Goal: Check status: Check status

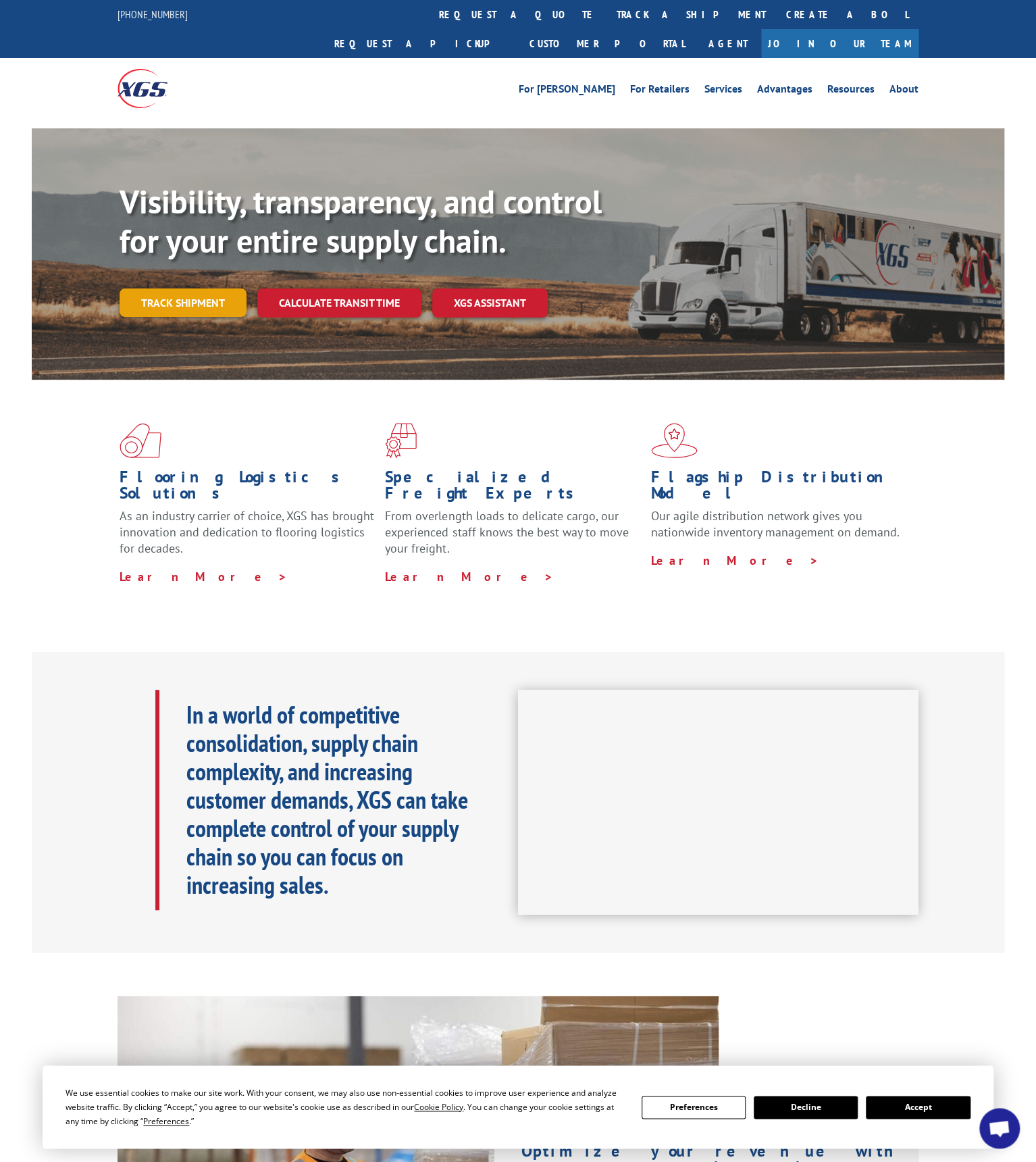
click at [193, 288] on link "Track shipment" at bounding box center [183, 303] width 127 height 28
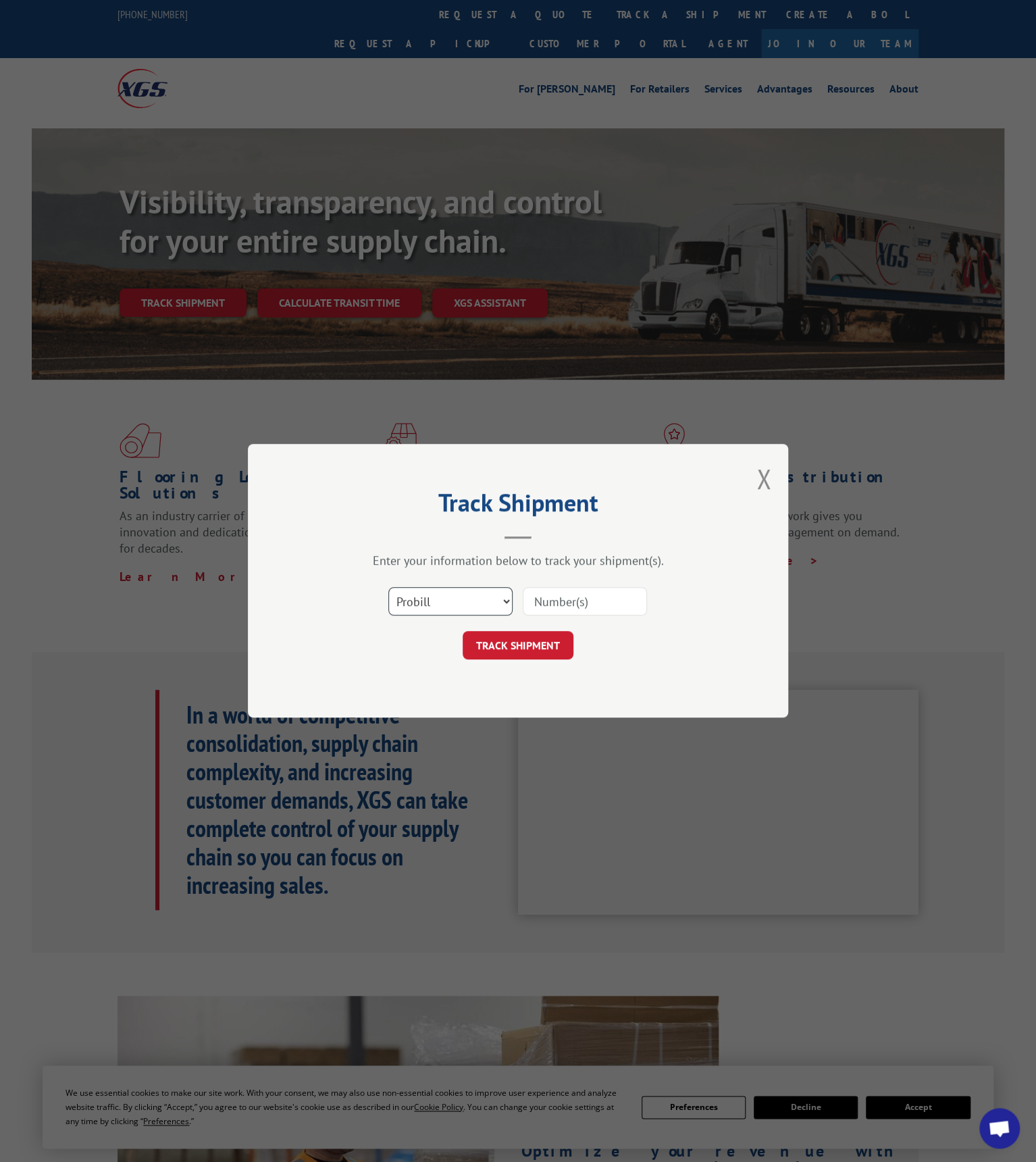
click at [388, 588] on select "Select category... Probill BOL PO" at bounding box center [451, 602] width 124 height 28
select select "po"
click option "PO" at bounding box center [0, 0] width 0 height 0
click at [570, 607] on input at bounding box center [585, 602] width 124 height 28
paste input "17674109"
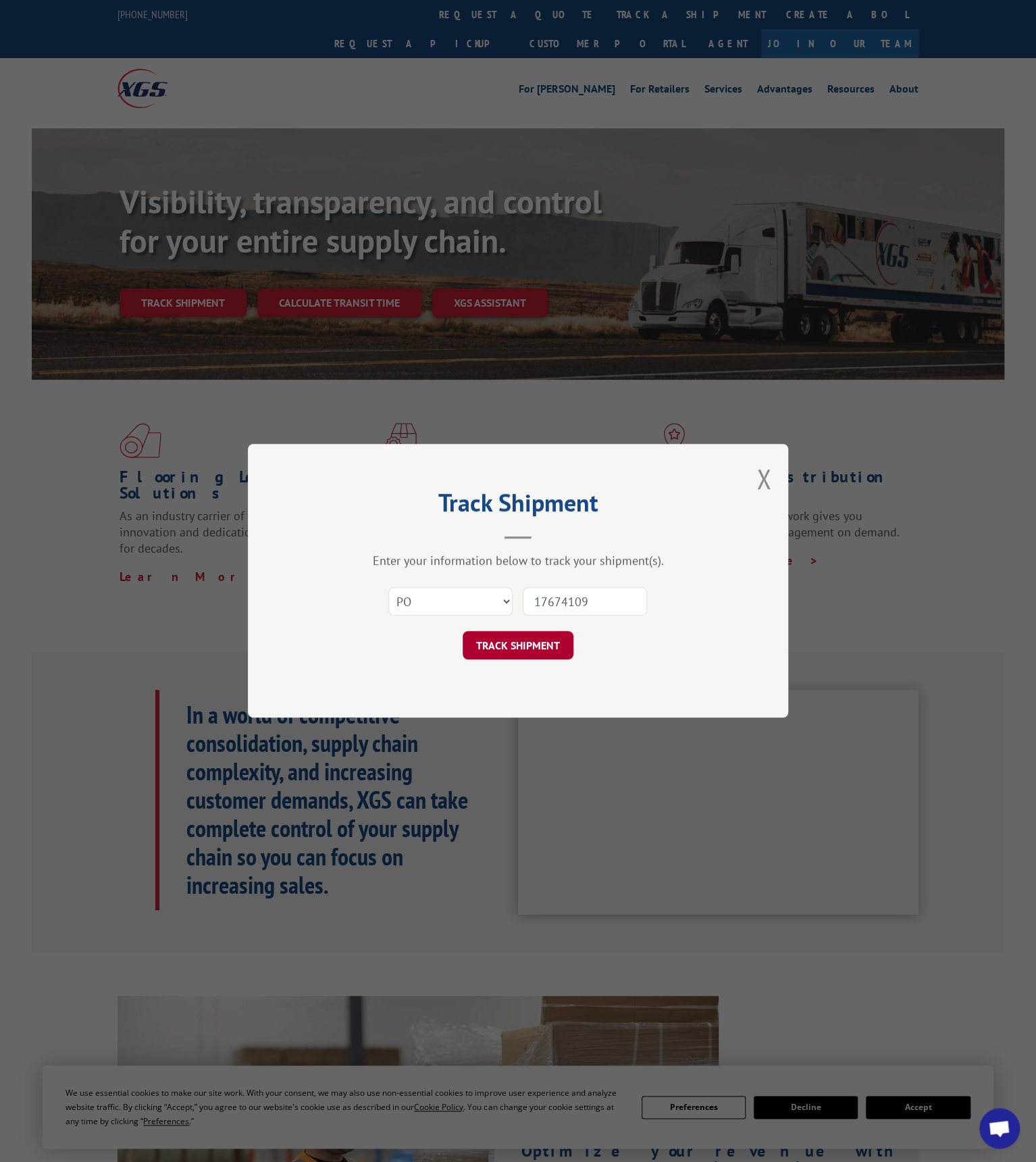
type input "17674109"
click at [528, 654] on button "TRACK SHIPMENT" at bounding box center [518, 646] width 111 height 28
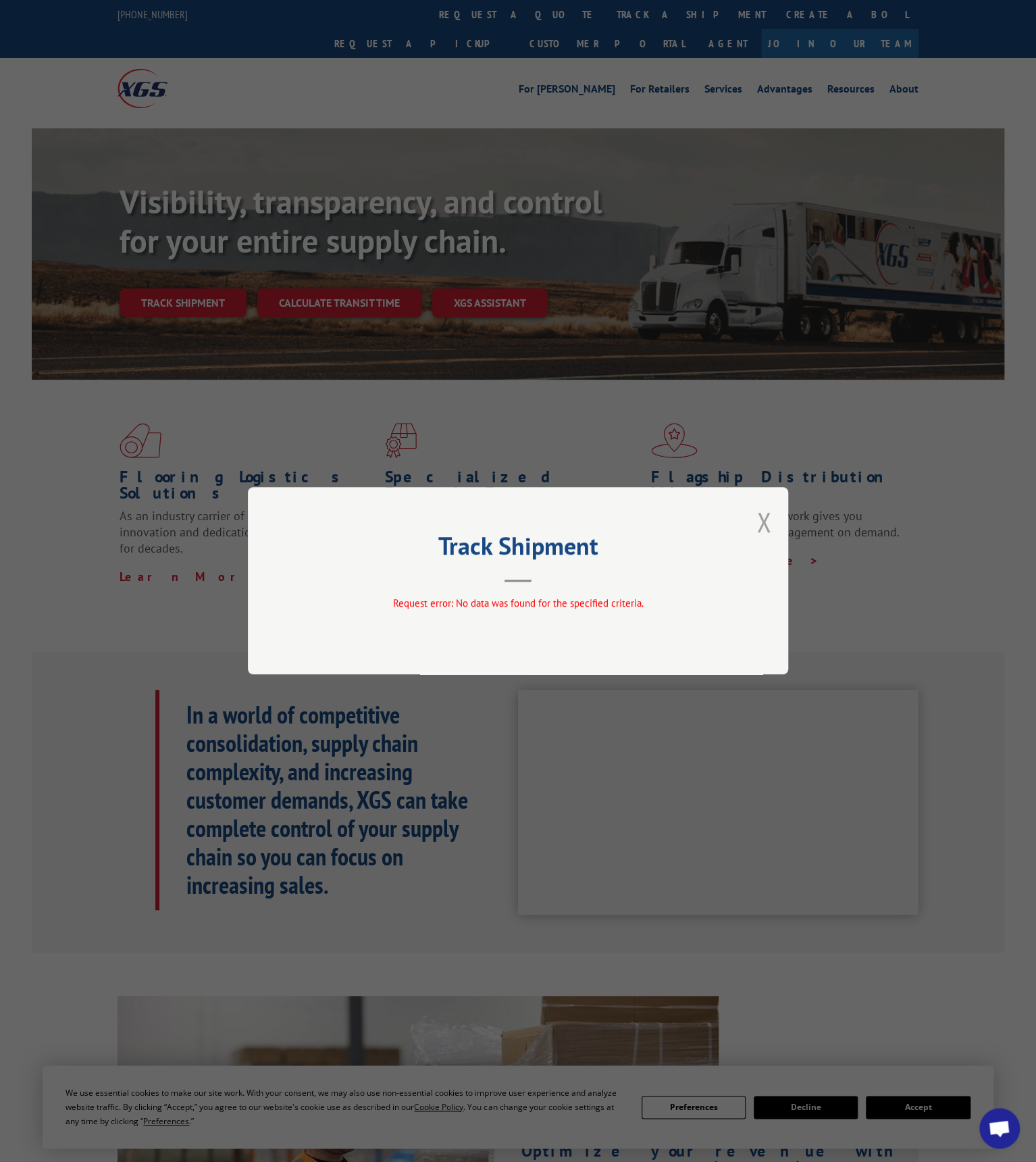
click at [769, 518] on button "Close modal" at bounding box center [765, 522] width 15 height 36
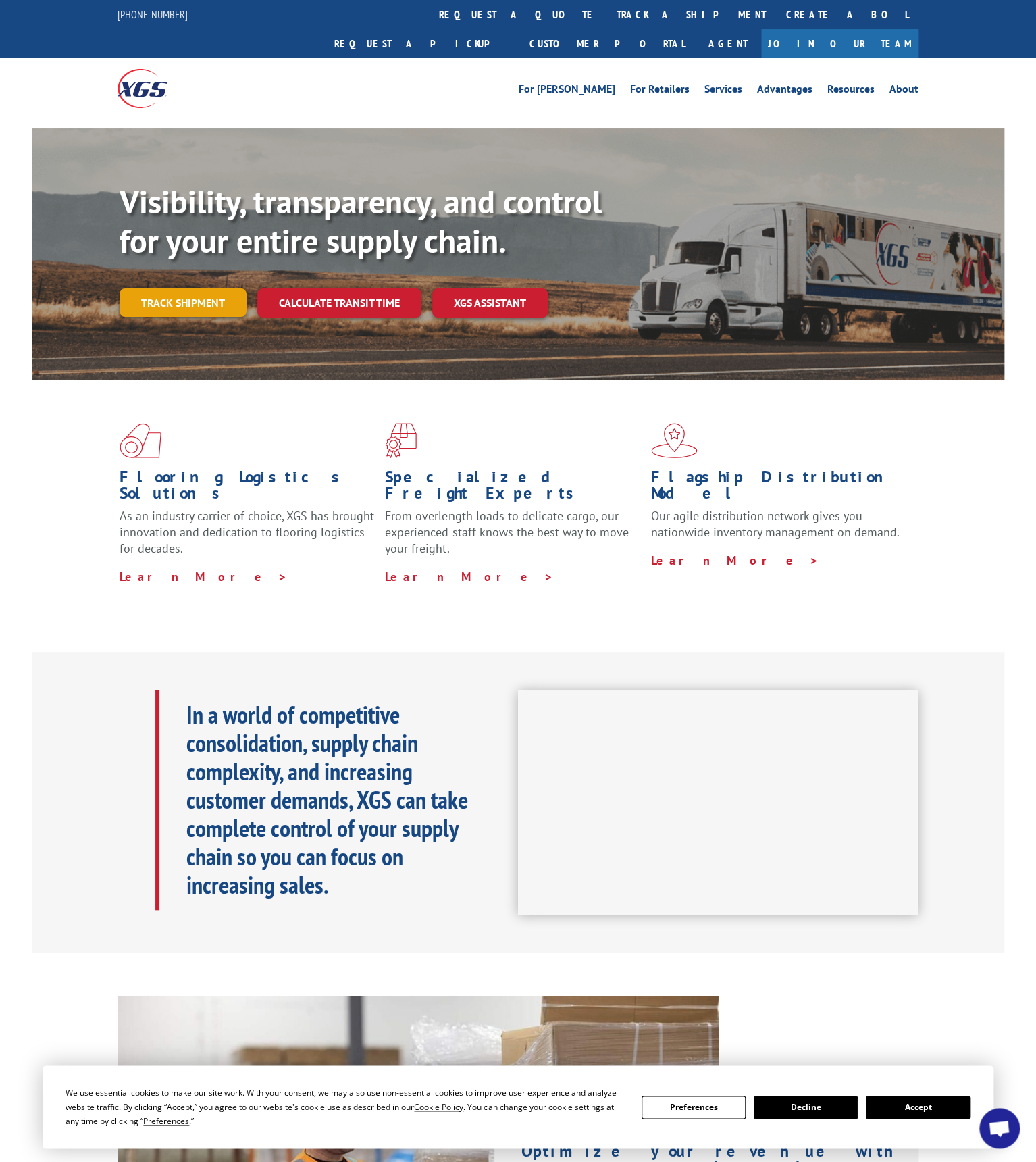
click at [156, 288] on link "Track shipment" at bounding box center [183, 303] width 127 height 28
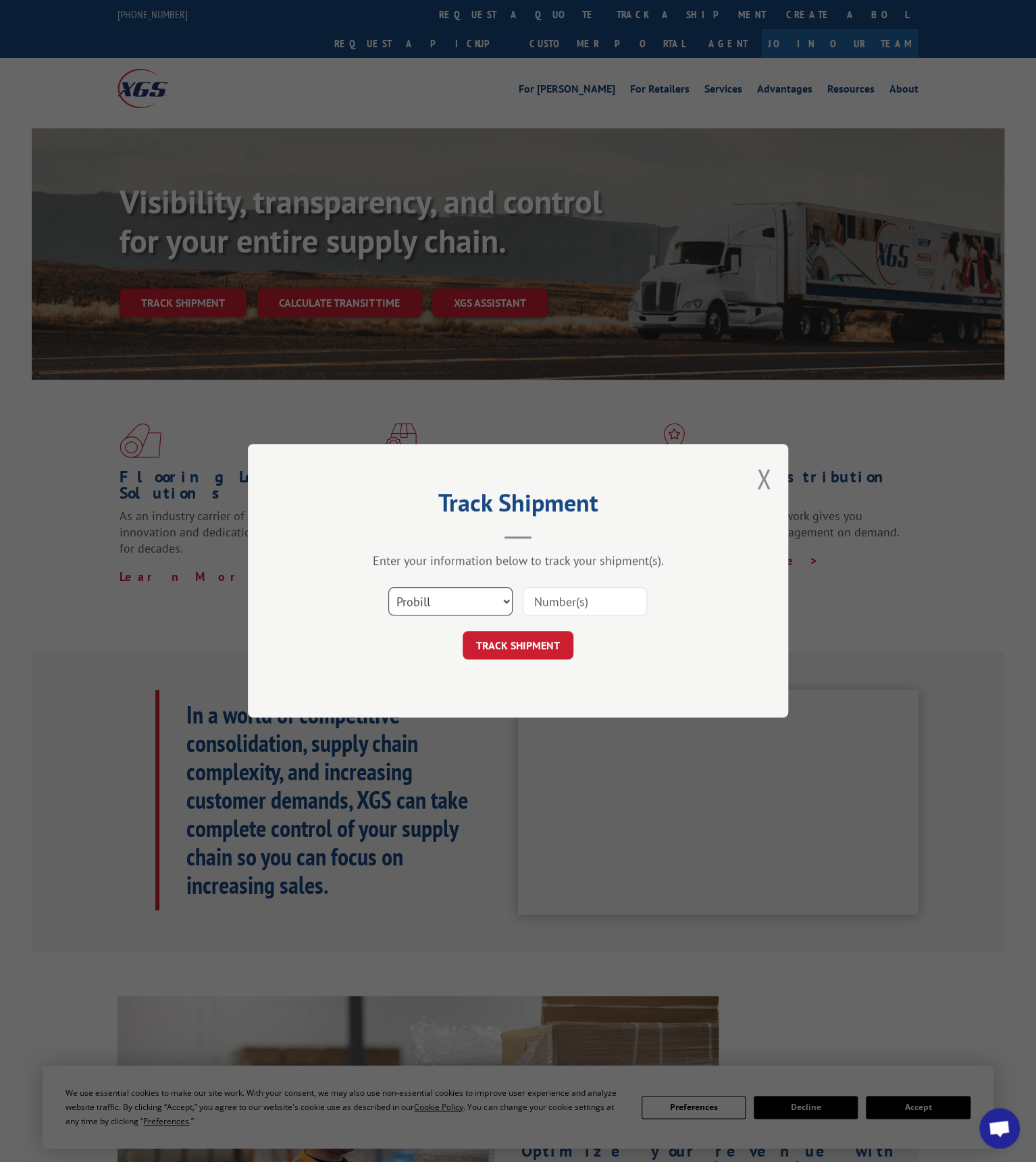
click at [388, 588] on select "Select category... Probill BOL PO" at bounding box center [451, 602] width 124 height 28
select select "bol"
click option "BOL" at bounding box center [0, 0] width 0 height 0
click at [549, 596] on input at bounding box center [585, 602] width 124 height 28
paste input "1704470479"
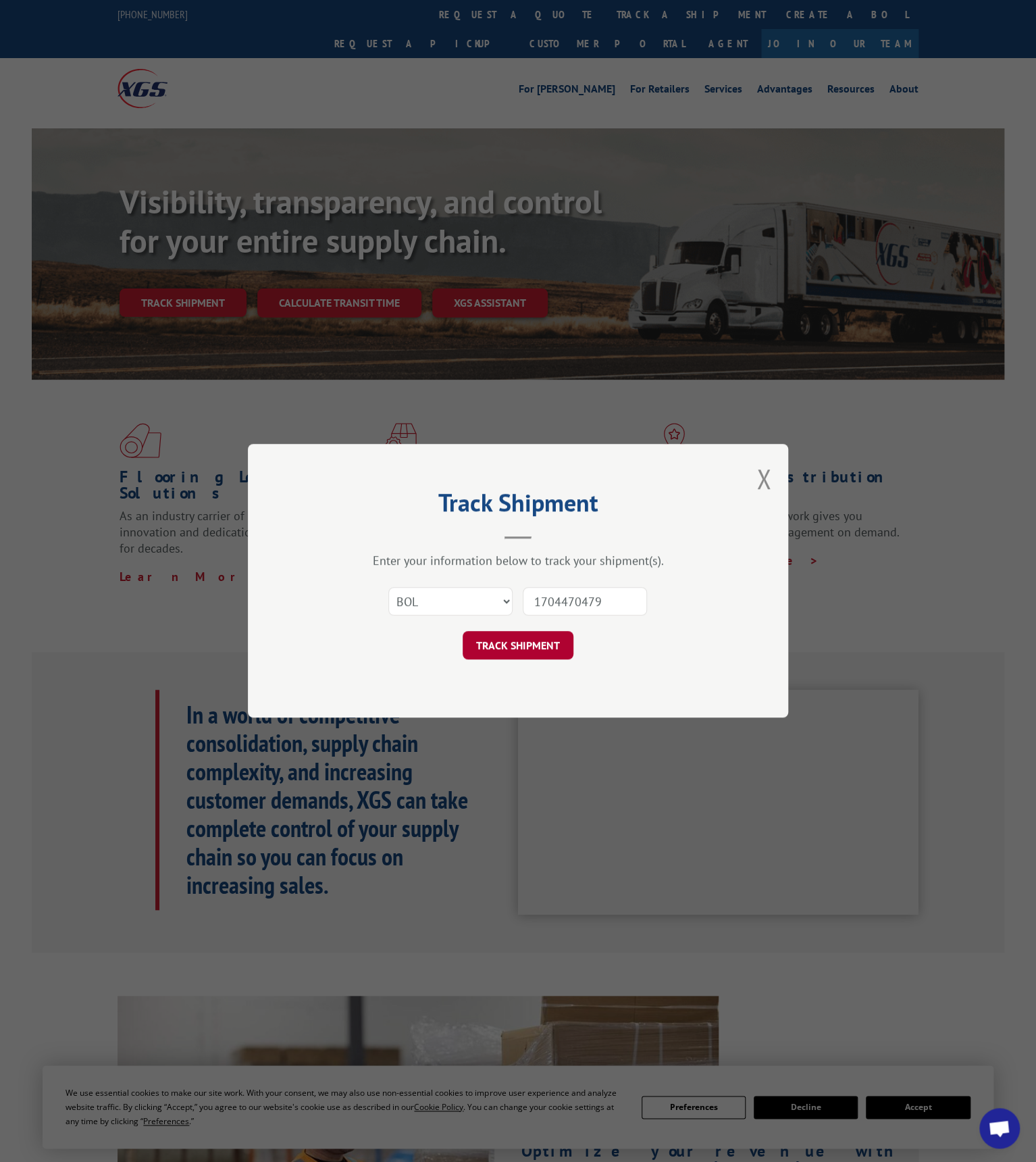
type input "1704470479"
click at [554, 640] on button "TRACK SHIPMENT" at bounding box center [518, 646] width 111 height 28
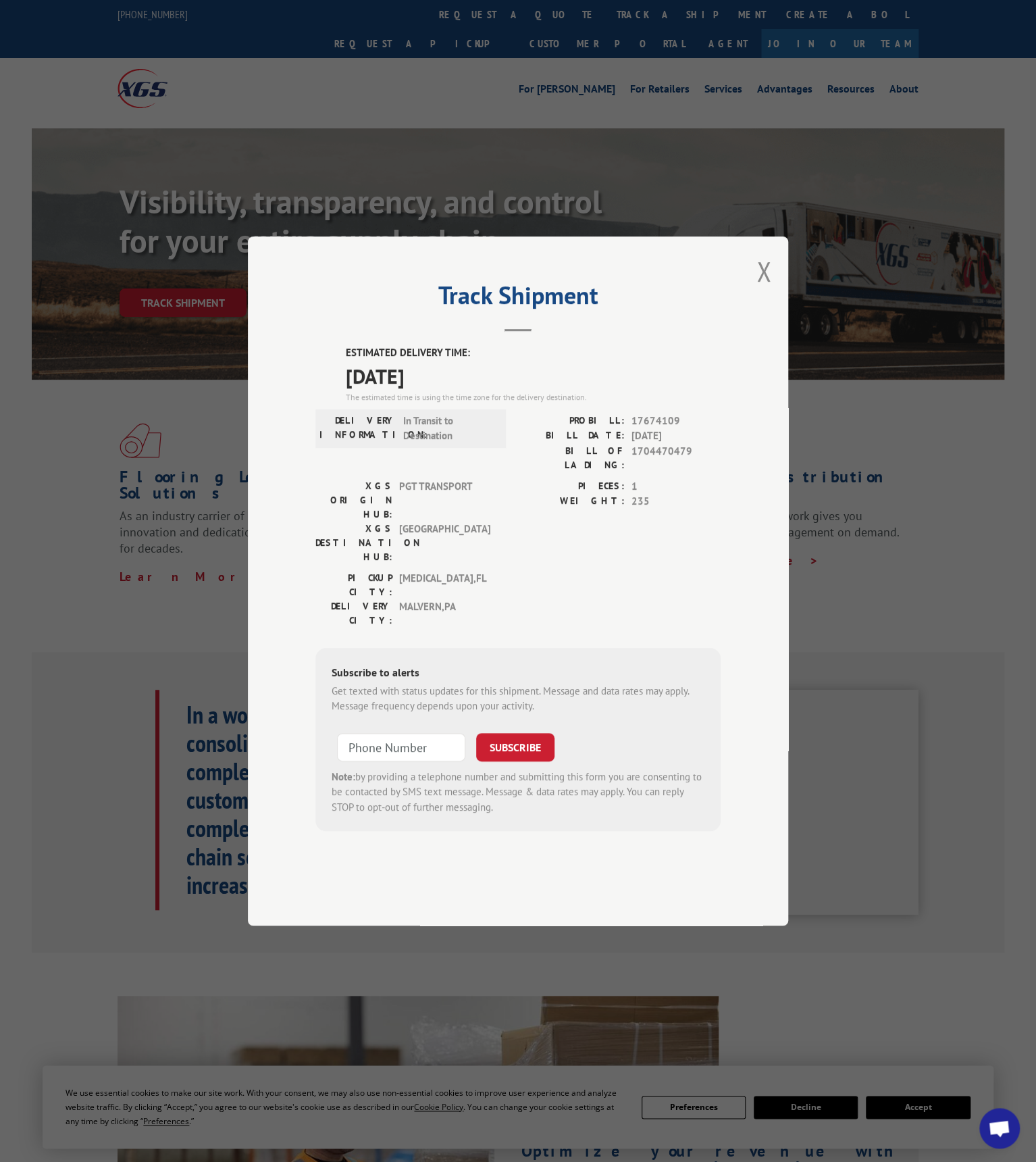
click at [650, 429] on span "17674109" at bounding box center [676, 421] width 90 height 15
copy span "17674109"
click at [766, 289] on button "Close modal" at bounding box center [765, 271] width 15 height 36
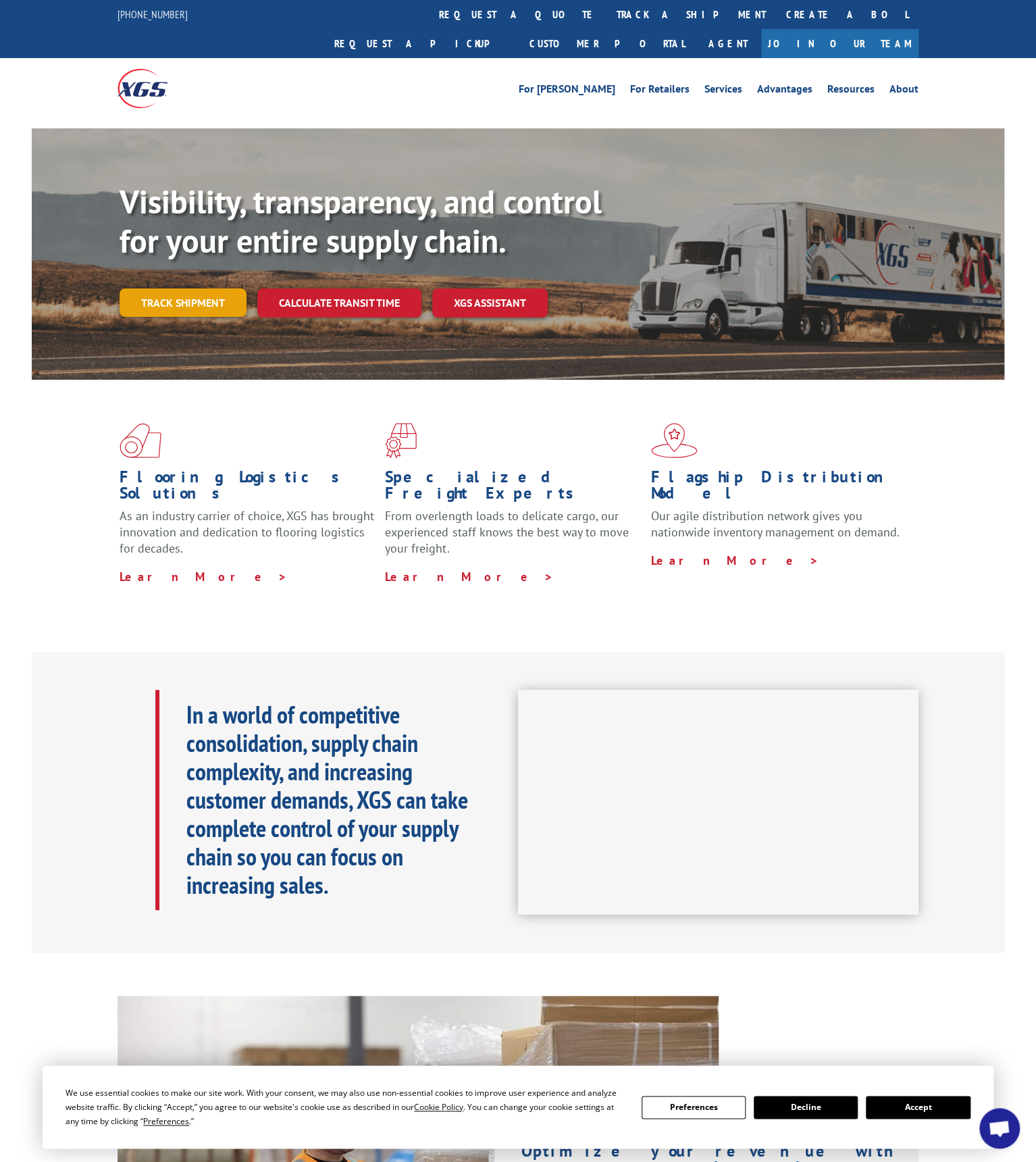
click at [204, 288] on link "Track shipment" at bounding box center [183, 303] width 127 height 28
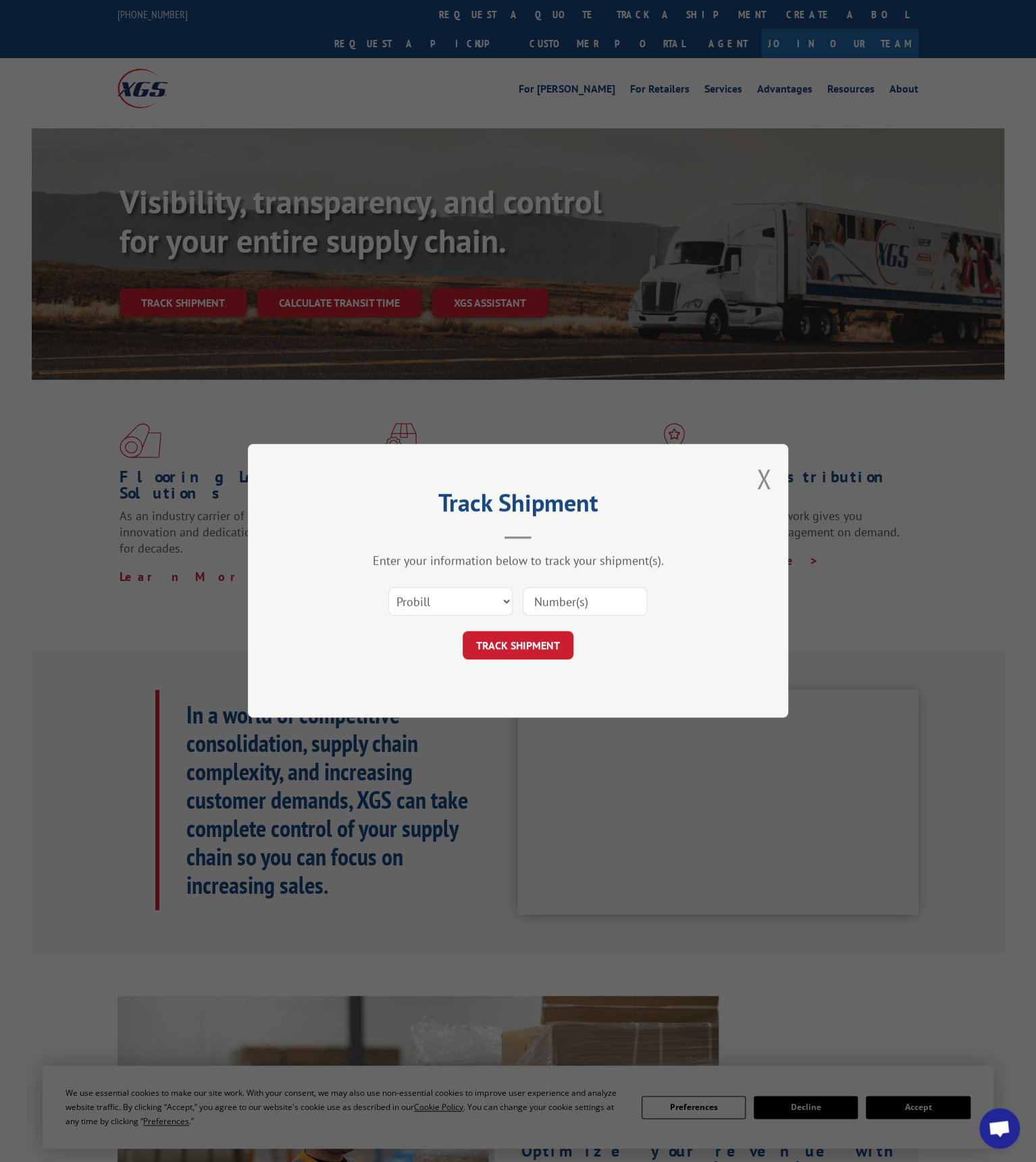
click at [579, 592] on input at bounding box center [585, 602] width 124 height 28
paste input "1704520386"
type input "1704520386"
click at [532, 640] on button "TRACK SHIPMENT" at bounding box center [518, 646] width 111 height 28
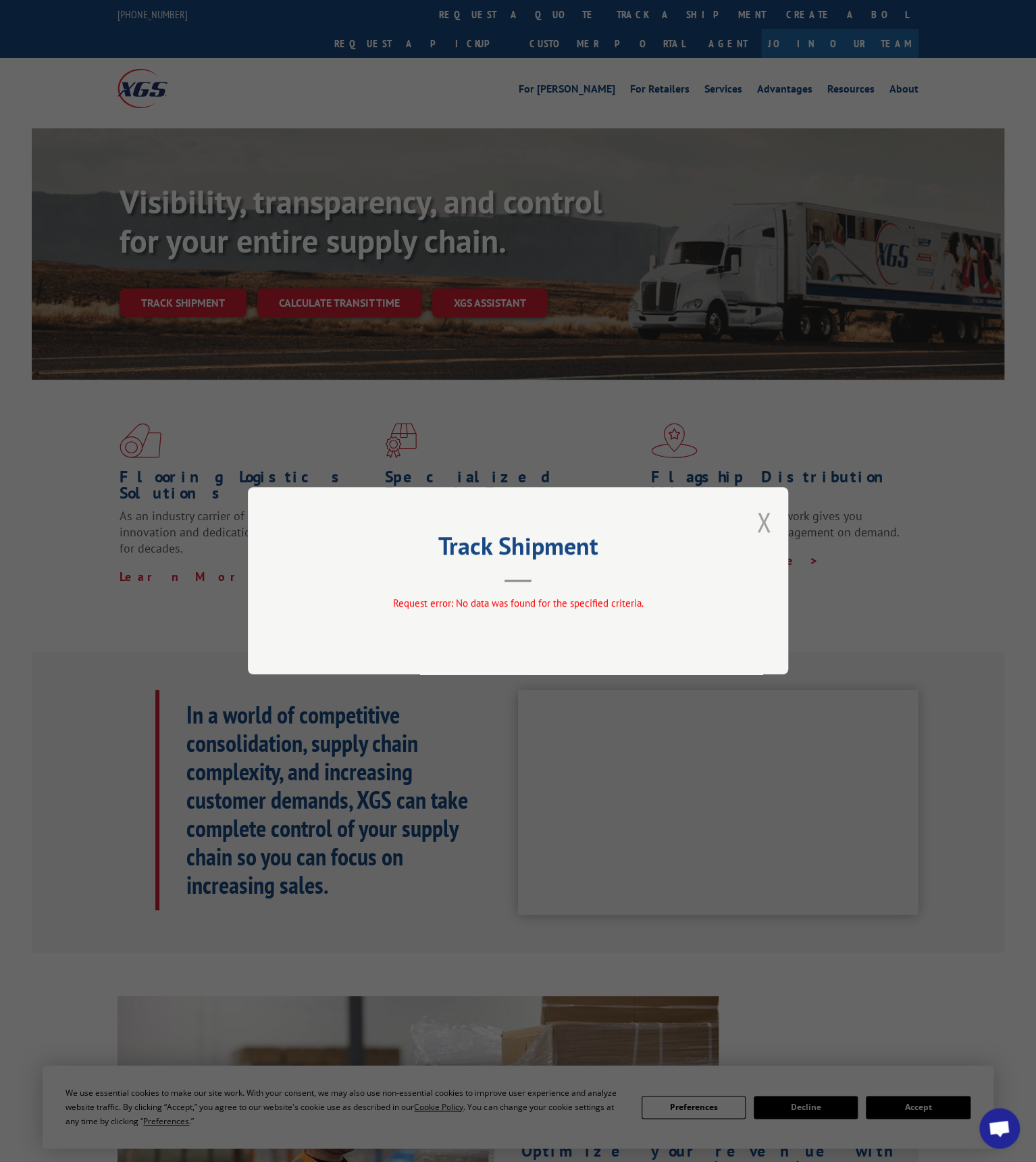
click at [767, 521] on button "Close modal" at bounding box center [765, 522] width 15 height 36
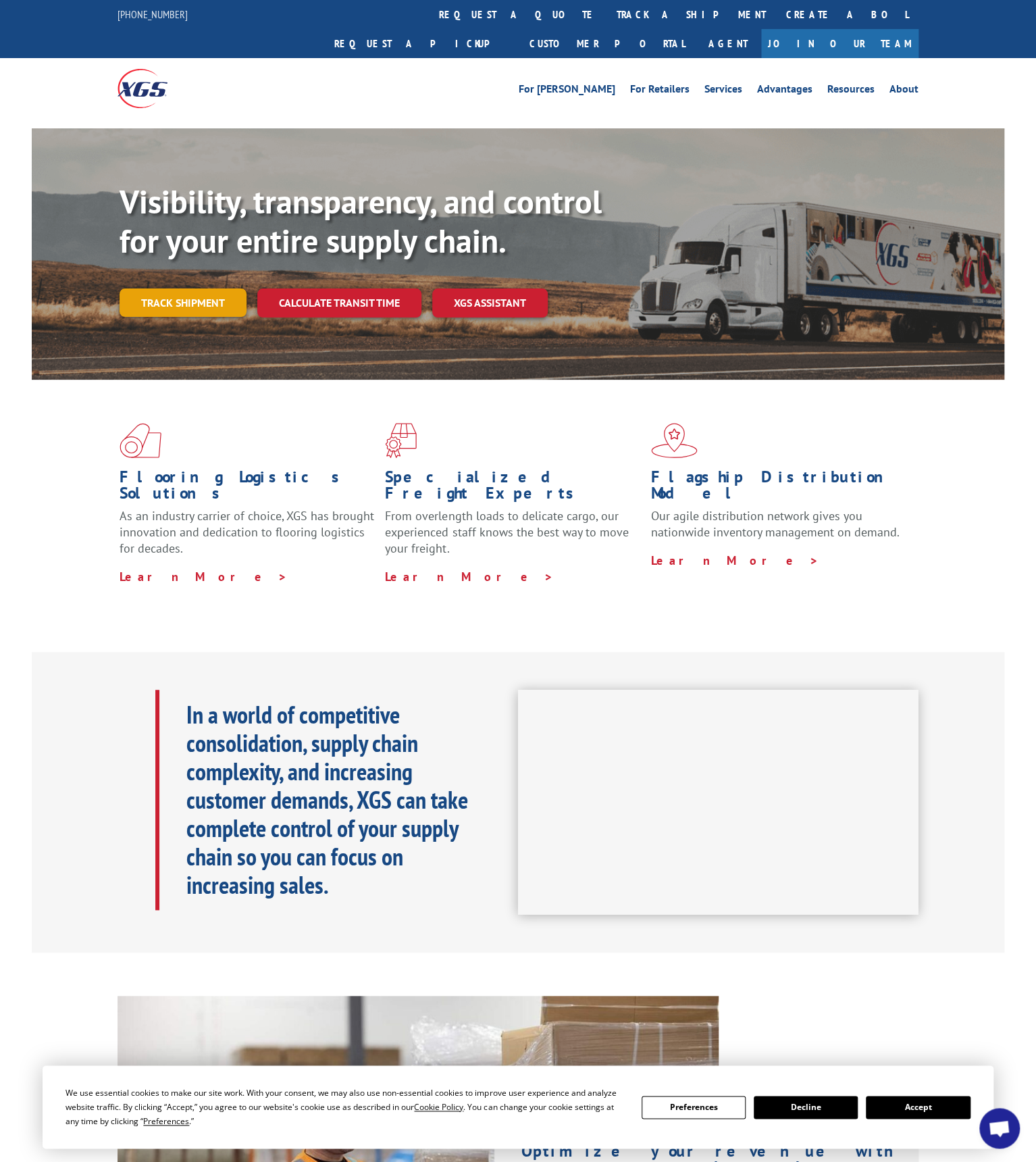
click at [172, 288] on link "Track shipment" at bounding box center [183, 303] width 127 height 28
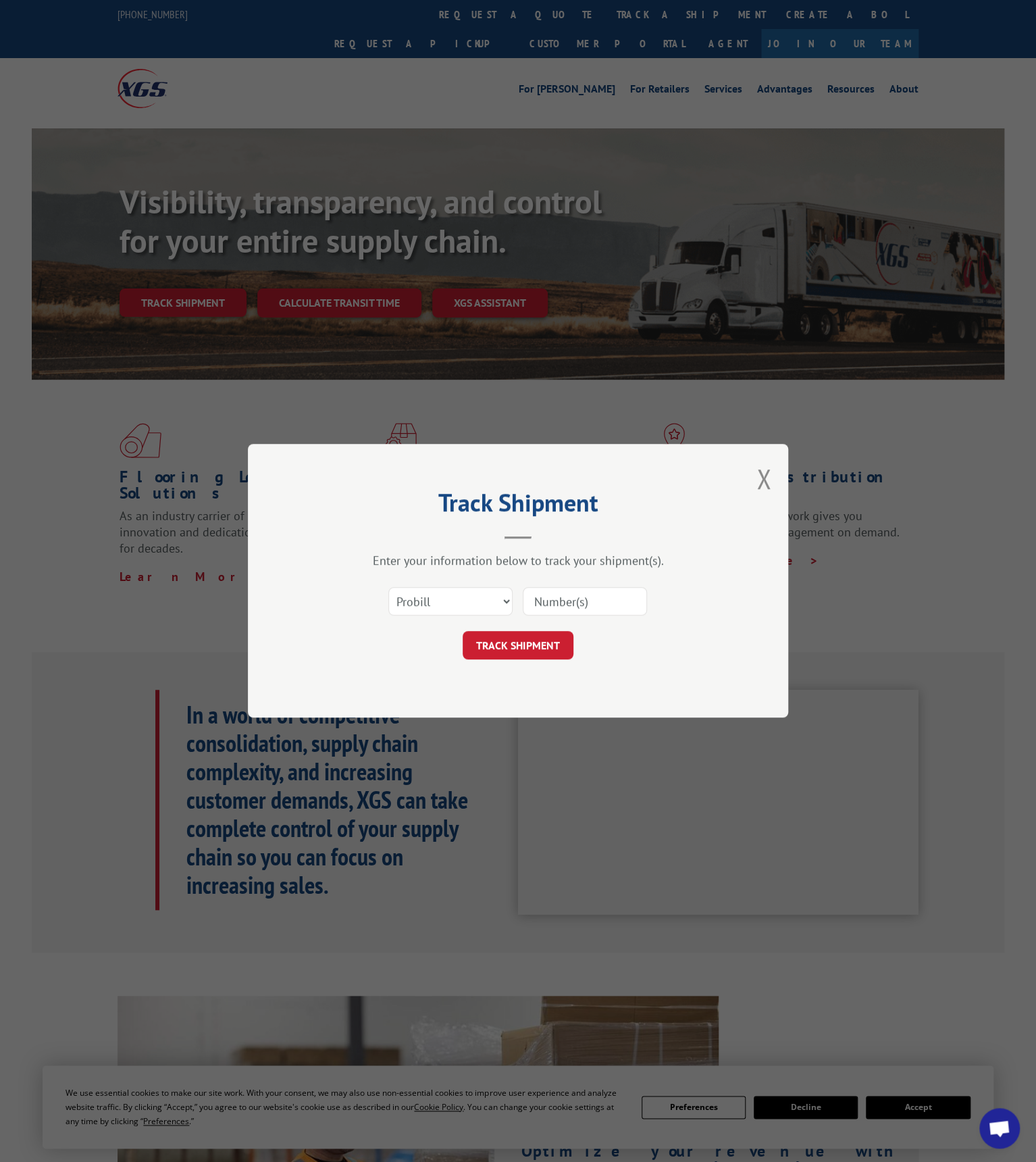
click at [592, 609] on input at bounding box center [585, 602] width 124 height 28
paste input "1704520386"
type input "1704520386"
click button "TRACK SHIPMENT" at bounding box center [518, 646] width 111 height 28
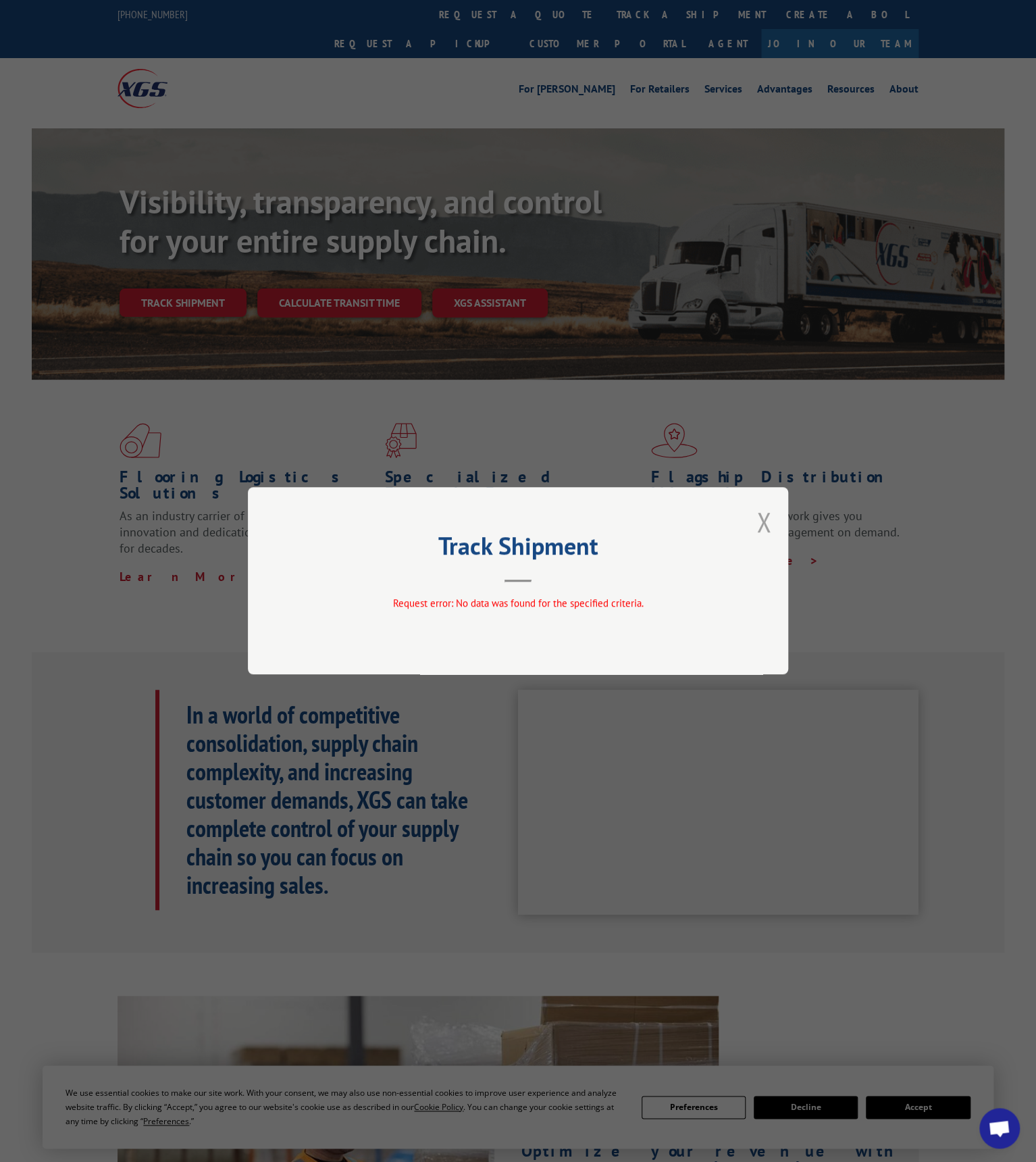
click at [764, 516] on button "Close modal" at bounding box center [765, 522] width 15 height 36
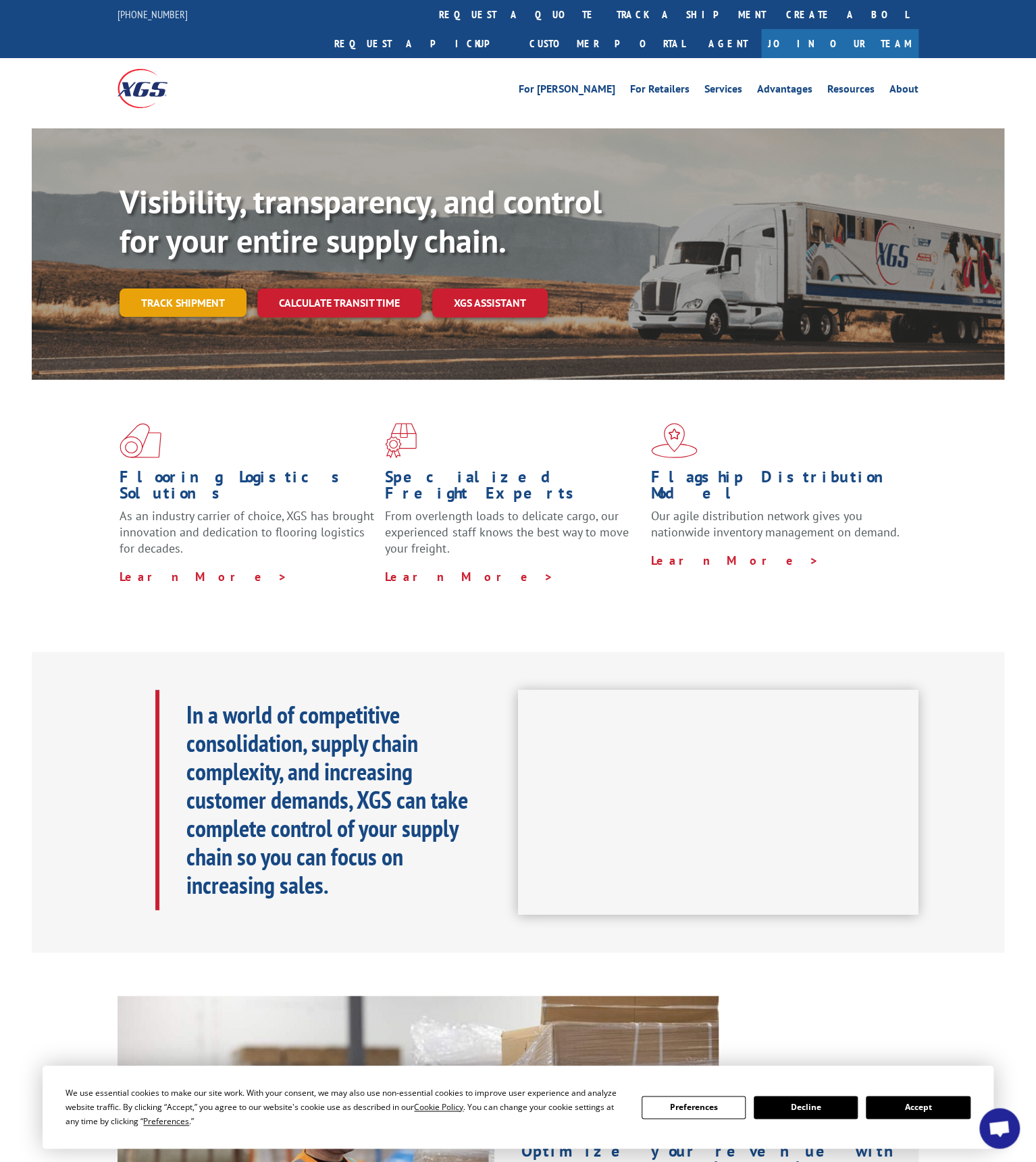
click at [172, 288] on link "Track shipment" at bounding box center [183, 303] width 127 height 28
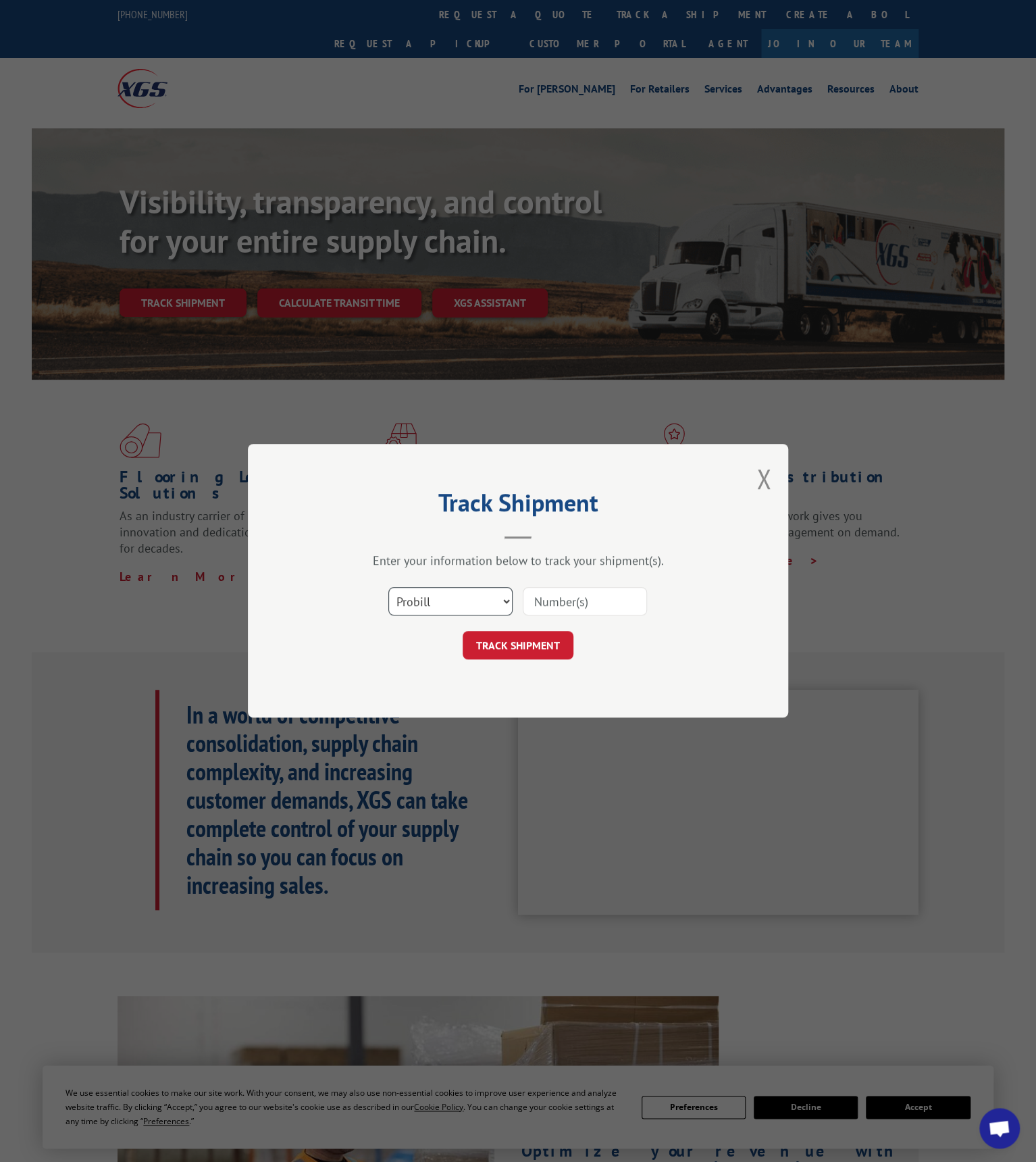
click at [388, 588] on select "Select category... Probill BOL PO" at bounding box center [451, 602] width 124 height 28
select select "bol"
click option "BOL" at bounding box center [0, 0] width 0 height 0
click at [549, 599] on input at bounding box center [585, 602] width 124 height 28
paste input "1704520386"
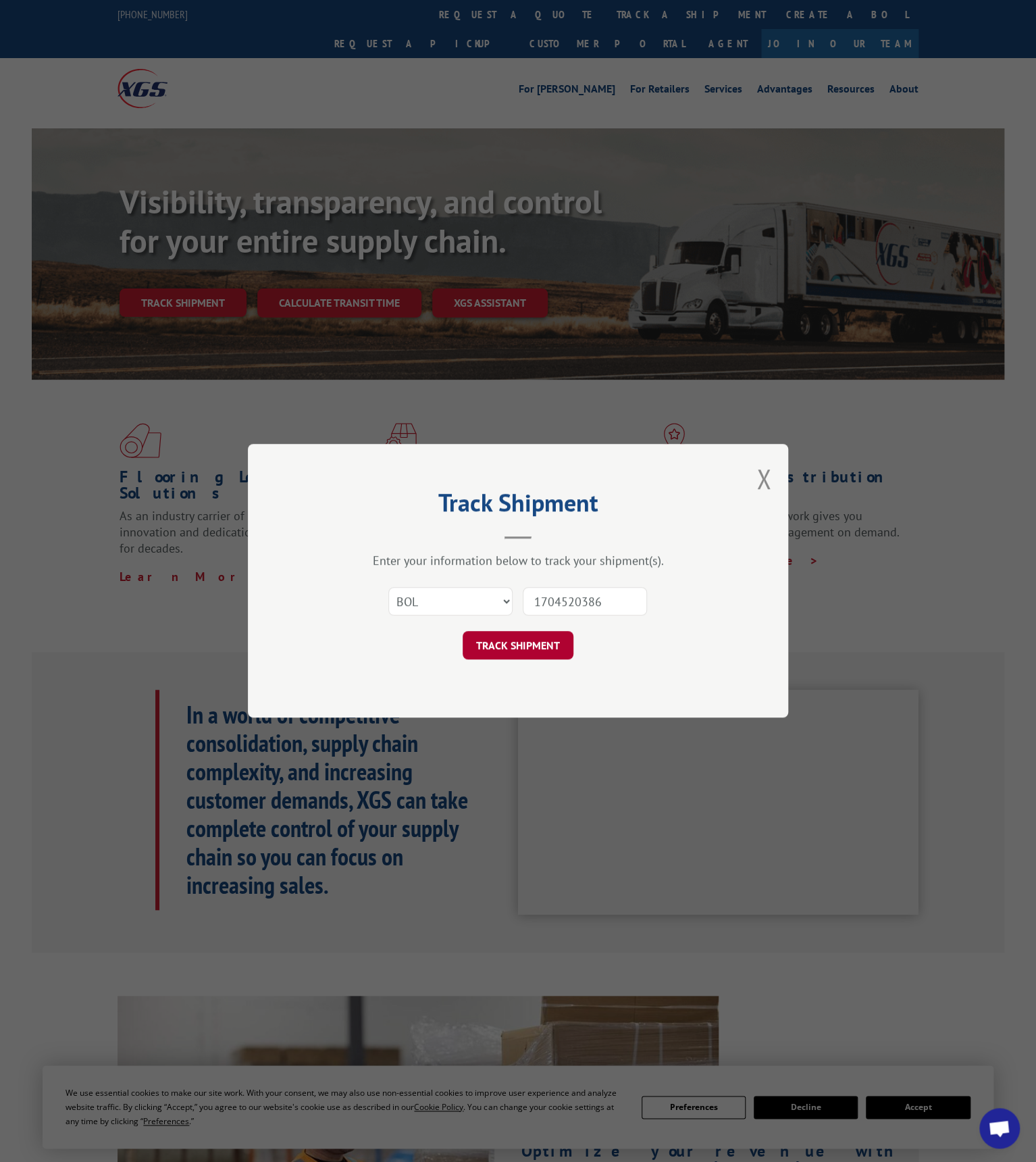
type input "1704520386"
click at [514, 652] on button "TRACK SHIPMENT" at bounding box center [518, 646] width 111 height 28
